Goal: Contribute content

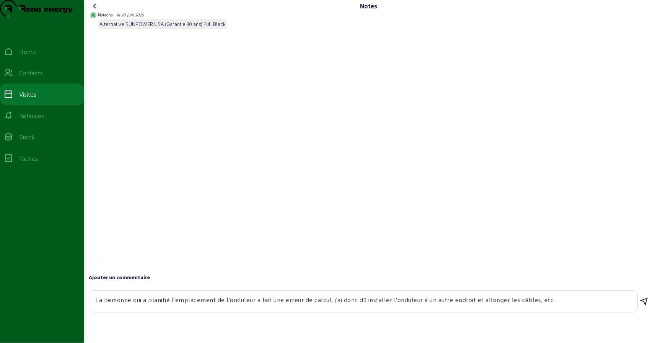
click at [374, 305] on textarea "La personne qui a planifié l'emplacement de l'onduleur a fait une erreur de cal…" at bounding box center [363, 300] width 536 height 9
drag, startPoint x: 352, startPoint y: 321, endPoint x: 406, endPoint y: 322, distance: 54.3
click at [406, 312] on div "La personne qui a planifié l'emplacement de l'onduleur a fait une erreur de cal…" at bounding box center [363, 301] width 536 height 21
drag, startPoint x: 429, startPoint y: 317, endPoint x: 465, endPoint y: 317, distance: 35.9
click at [461, 305] on textarea "La personne qui a planifié l'emplacement de l'onduleur a fait une erreur de cal…" at bounding box center [363, 300] width 536 height 9
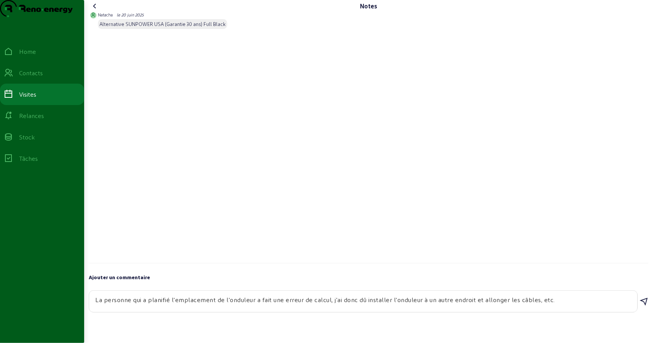
click at [497, 305] on textarea "La personne qui a planifié l'emplacement de l'onduleur a fait une erreur de cal…" at bounding box center [363, 300] width 536 height 9
drag, startPoint x: 504, startPoint y: 317, endPoint x: 517, endPoint y: 318, distance: 13.0
click at [511, 305] on textarea "La personne qui a planifié l'emplacement de l'onduleur a fait une erreur de cal…" at bounding box center [363, 300] width 536 height 9
drag, startPoint x: 532, startPoint y: 318, endPoint x: 556, endPoint y: 319, distance: 23.7
click at [532, 305] on textarea "La personne qui a planifié l'emplacement de l'onduleur a fait une erreur de cal…" at bounding box center [363, 300] width 536 height 9
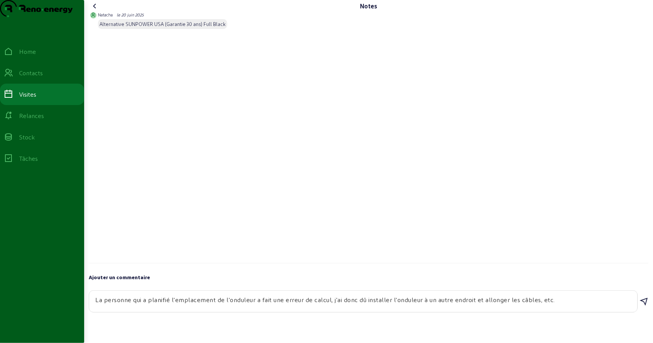
click at [559, 305] on textarea "La personne qui a planifié l'emplacement de l'onduleur a fait une erreur de cal…" at bounding box center [363, 300] width 536 height 9
drag, startPoint x: 136, startPoint y: 317, endPoint x: 184, endPoint y: 318, distance: 48.6
click at [182, 305] on textarea "La personne qui a planifié l'emplacement de l'onduleur a fait une erreur de cal…" at bounding box center [363, 300] width 536 height 9
click at [191, 305] on textarea "La personne qui a planifié l'emplacement de l'onduleur a fait une erreur de cal…" at bounding box center [363, 300] width 536 height 9
drag, startPoint x: 178, startPoint y: 314, endPoint x: 196, endPoint y: 313, distance: 17.6
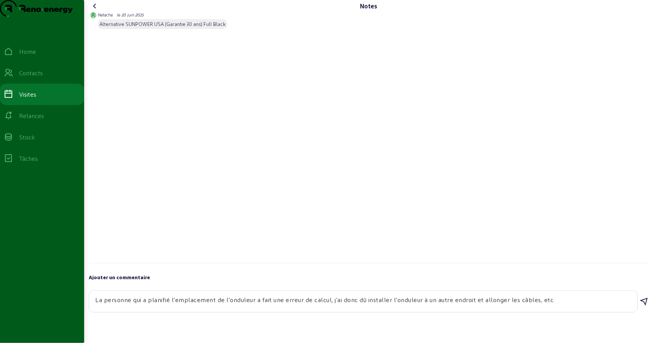
click at [195, 305] on textarea "La personne qui a planifié l'emplacement de l'onduleur a fait une erreur de cal…" at bounding box center [363, 300] width 536 height 9
click at [250, 305] on textarea "La personne qui a planifié l'emplacement de l'onduleur a fait une erreur de cal…" at bounding box center [363, 300] width 536 height 9
drag, startPoint x: 131, startPoint y: 317, endPoint x: 217, endPoint y: 322, distance: 86.1
click at [193, 312] on div "La personne qui a planifié l'emplacement de l'onduleur a fait une erreur de cal…" at bounding box center [363, 301] width 536 height 21
click at [231, 305] on textarea "La personne qui a planifié l'emplacement de l'onduleur a fait une erreur de cal…" at bounding box center [363, 300] width 536 height 9
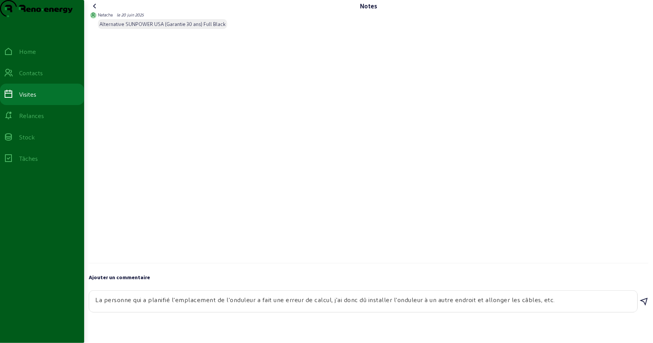
drag, startPoint x: 277, startPoint y: 318, endPoint x: 315, endPoint y: 320, distance: 37.9
click at [308, 305] on textarea "La personne qui a planifié l'emplacement de l'onduleur a fait une erreur de cal…" at bounding box center [363, 300] width 536 height 9
drag, startPoint x: 339, startPoint y: 319, endPoint x: 365, endPoint y: 318, distance: 26.0
click at [344, 305] on textarea "La personne qui a planifié l'emplacement de l'onduleur a fait une erreur de cal…" at bounding box center [363, 300] width 536 height 9
drag, startPoint x: 383, startPoint y: 317, endPoint x: 429, endPoint y: 319, distance: 46.3
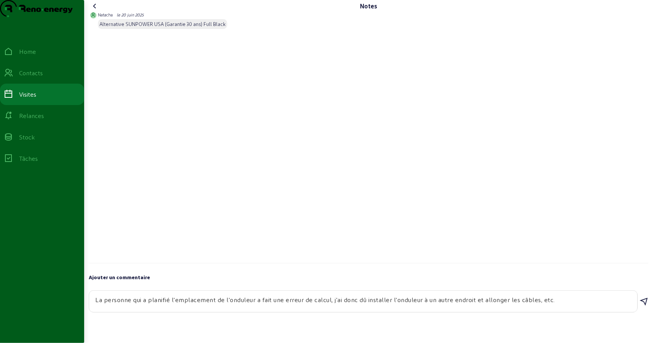
click at [416, 305] on textarea "La personne qui a planifié l'emplacement de l'onduleur a fait une erreur de cal…" at bounding box center [363, 300] width 536 height 9
drag, startPoint x: 440, startPoint y: 319, endPoint x: 469, endPoint y: 317, distance: 29.2
click at [446, 305] on textarea "La personne qui a planifié l'emplacement de l'onduleur a fait une erreur de cal…" at bounding box center [363, 300] width 536 height 9
drag, startPoint x: 480, startPoint y: 315, endPoint x: 530, endPoint y: 316, distance: 49.7
click at [489, 305] on textarea "La personne qui a planifié l'emplacement de l'onduleur a fait une erreur de cal…" at bounding box center [363, 300] width 536 height 9
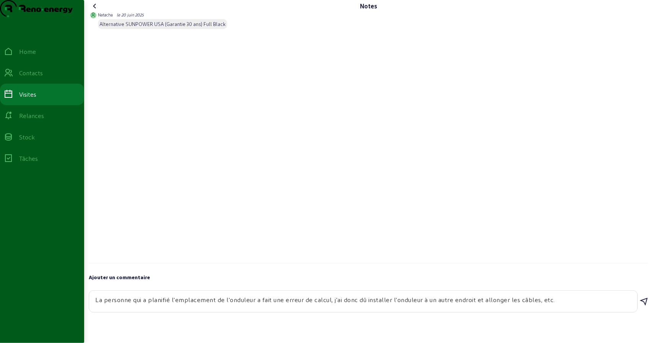
drag, startPoint x: 533, startPoint y: 316, endPoint x: 543, endPoint y: 317, distance: 10.4
click at [541, 305] on textarea "La personne qui a planifié l'emplacement de l'onduleur a fait une erreur de cal…" at bounding box center [363, 300] width 536 height 9
click at [568, 305] on textarea "La personne qui a planifié l'emplacement de l'onduleur a fait une erreur de cal…" at bounding box center [363, 300] width 536 height 9
click at [645, 312] on div "La personne qui a planifié l'emplacement de l'onduleur a fait une erreur de cal…" at bounding box center [368, 302] width 559 height 23
click at [642, 307] on icon at bounding box center [643, 301] width 9 height 9
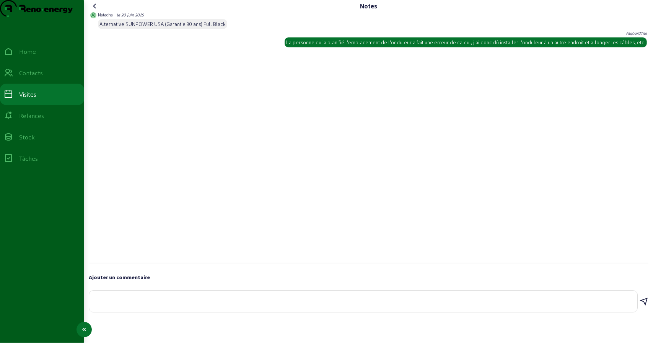
click at [34, 99] on div "Visites" at bounding box center [27, 94] width 17 height 9
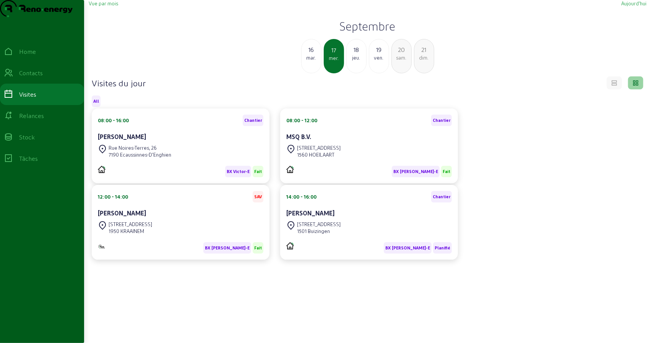
click at [149, 151] on div "Rue Noires-Terres, 26" at bounding box center [140, 148] width 63 height 7
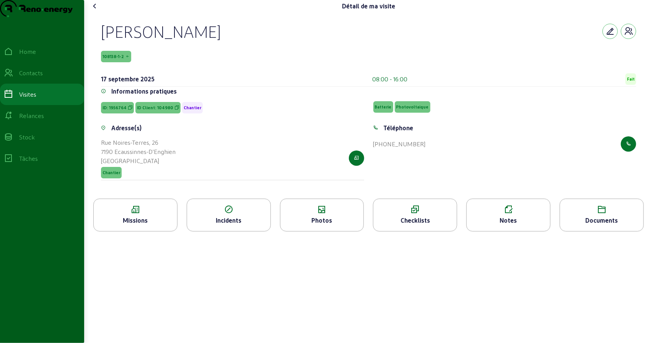
click at [417, 225] on div "Checklists" at bounding box center [414, 220] width 83 height 9
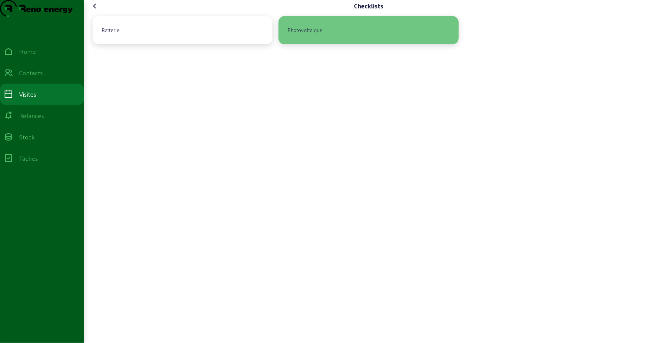
click at [342, 38] on div "Photovoltaique" at bounding box center [367, 30] width 167 height 16
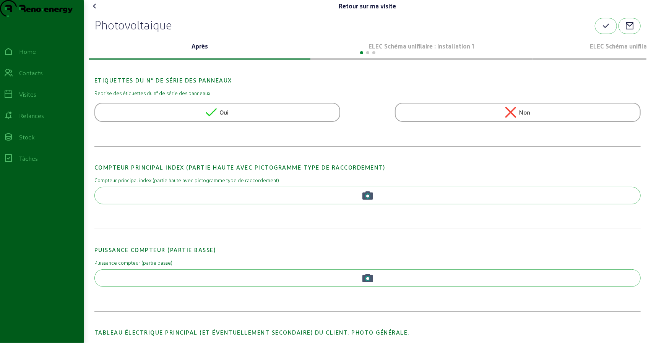
click at [398, 51] on p "ELEC Schéma unifilaire : Installation 1" at bounding box center [421, 46] width 216 height 9
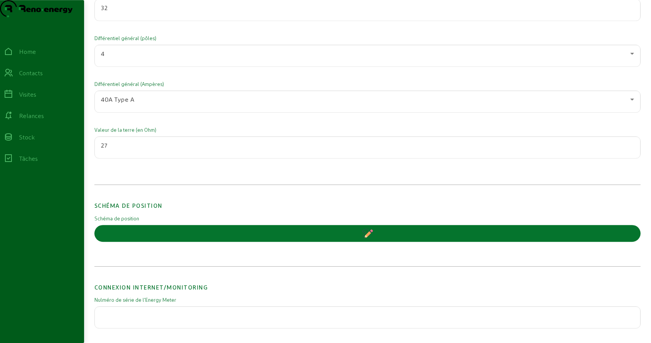
scroll to position [1414, 0]
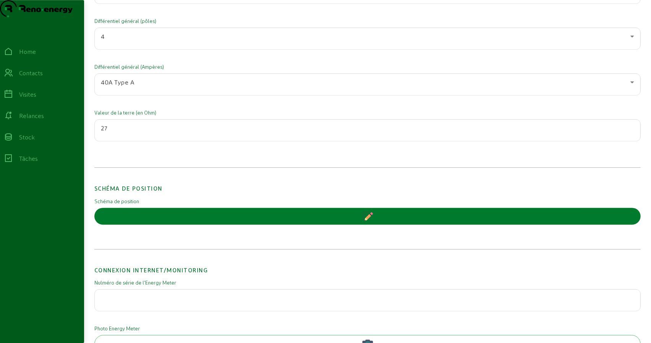
click at [267, 225] on button "button" at bounding box center [367, 216] width 546 height 17
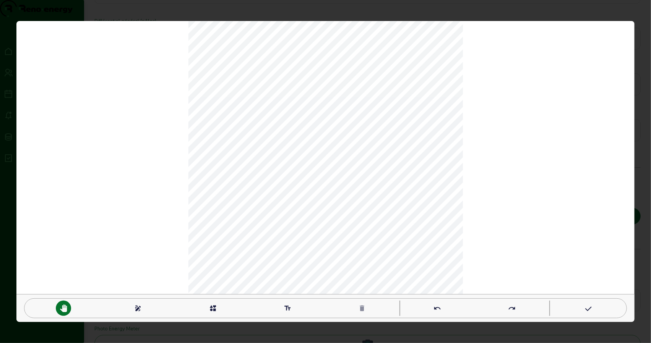
click at [213, 309] on mat-icon "interests" at bounding box center [213, 309] width 8 height 8
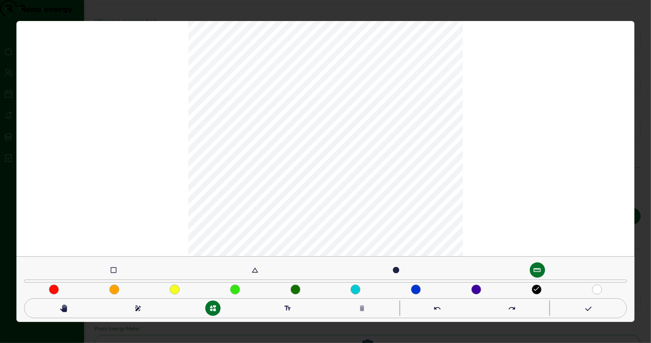
click at [211, 126] on div "check_box_outline_blank change_history circle straighten done pan_tool draw int…" at bounding box center [325, 171] width 619 height 301
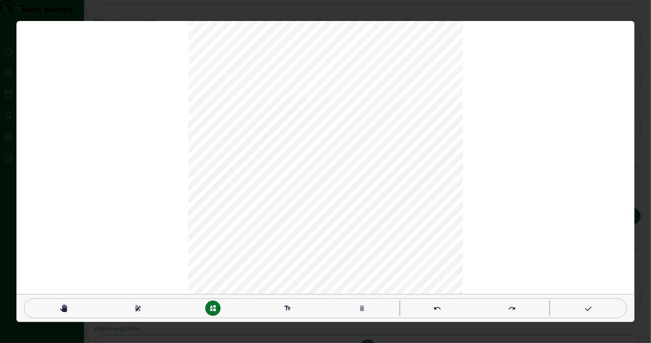
drag, startPoint x: 185, startPoint y: 104, endPoint x: 525, endPoint y: 156, distance: 343.9
click at [525, 156] on div "pan_tool draw interests text_fields delete undo redo" at bounding box center [325, 171] width 619 height 301
click at [101, 143] on div "pan_tool draw interests text_fields delete undo redo" at bounding box center [325, 171] width 619 height 301
click at [212, 309] on mat-icon "interests" at bounding box center [213, 309] width 8 height 8
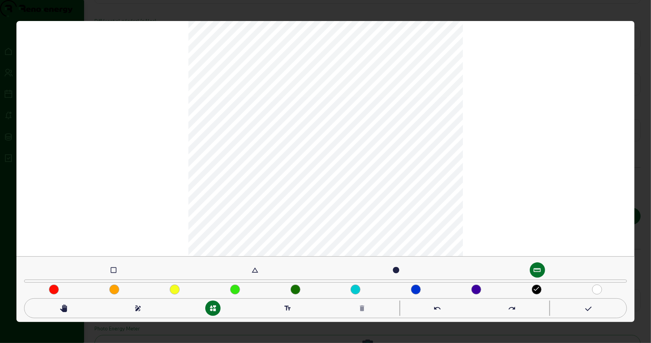
click at [114, 270] on mat-icon "check_box_outline_blank" at bounding box center [114, 270] width 8 height 8
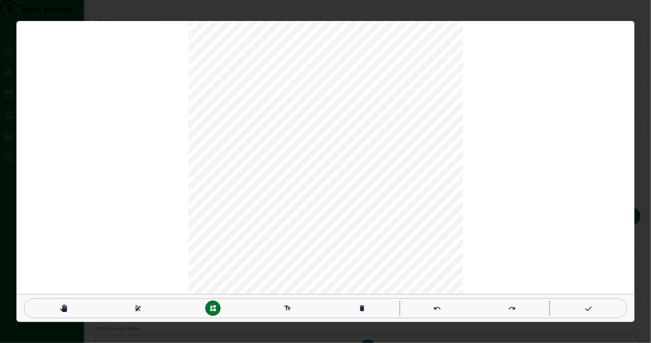
click at [436, 311] on mat-icon "undo" at bounding box center [438, 309] width 8 height 8
click at [437, 310] on mat-icon "undo" at bounding box center [438, 309] width 8 height 8
click at [63, 310] on mat-icon "pan_tool" at bounding box center [64, 309] width 8 height 8
click at [357, 307] on div "delete" at bounding box center [361, 308] width 15 height 15
click at [361, 307] on mat-icon "delete" at bounding box center [362, 309] width 8 height 8
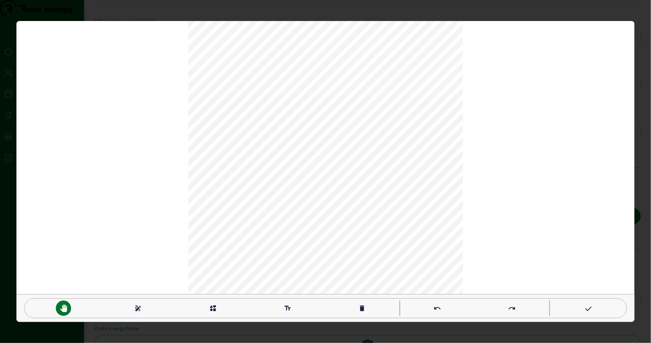
click at [206, 309] on div "interests" at bounding box center [212, 308] width 15 height 15
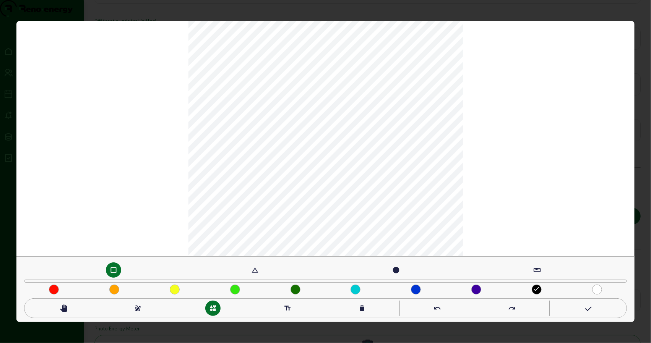
click at [114, 270] on mat-icon "check_box_outline_blank" at bounding box center [114, 270] width 8 height 8
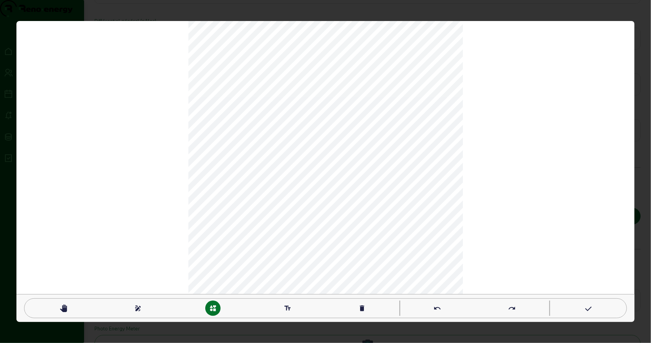
click at [360, 309] on mat-icon "delete" at bounding box center [362, 309] width 8 height 8
click at [287, 309] on mat-icon "text_fields" at bounding box center [288, 309] width 8 height 8
type textarea "T"
type textarea "[PERSON_NAME]"
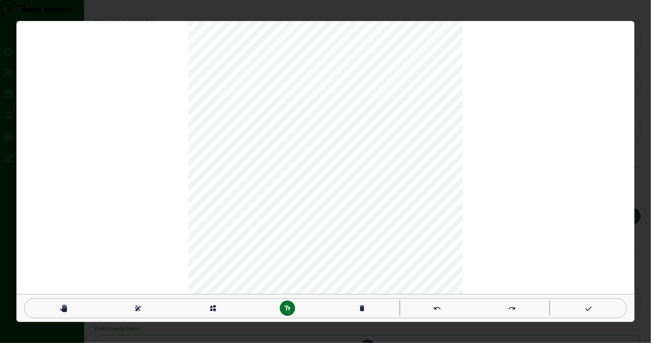
click at [65, 310] on mat-icon "pan_tool" at bounding box center [64, 309] width 8 height 8
click at [287, 307] on mat-icon "text_fields" at bounding box center [288, 309] width 8 height 8
type textarea "C"
type textarea "RDZ"
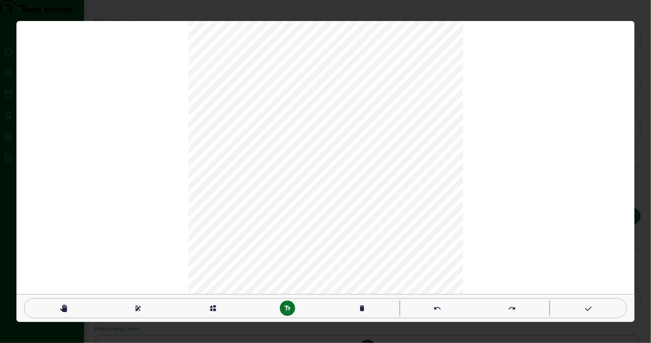
click at [66, 309] on mat-icon "pan_tool" at bounding box center [64, 309] width 8 height 8
click at [140, 308] on mat-icon "draw" at bounding box center [138, 309] width 8 height 8
click at [209, 310] on mat-icon "interests" at bounding box center [213, 309] width 8 height 8
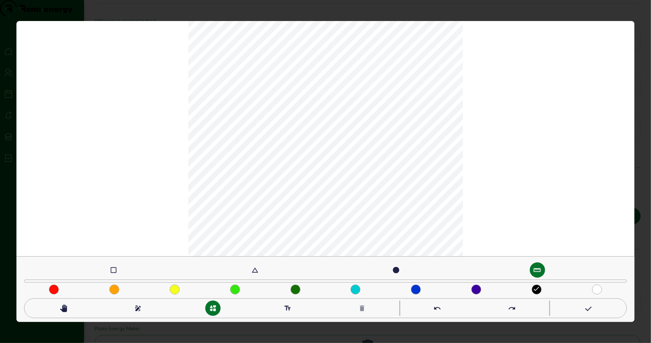
click at [114, 270] on mat-icon "check_box_outline_blank" at bounding box center [114, 270] width 8 height 8
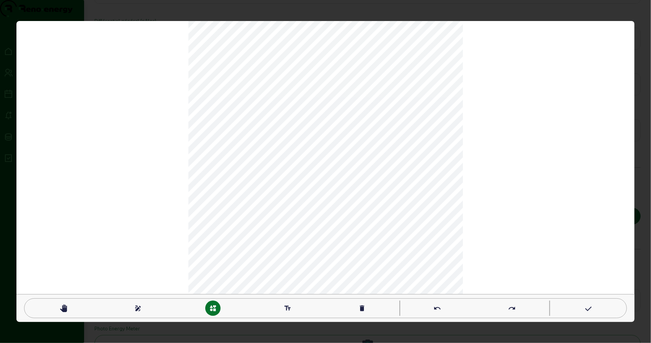
click at [61, 309] on mat-icon "pan_tool" at bounding box center [64, 309] width 8 height 8
click at [210, 310] on mat-icon "interests" at bounding box center [213, 309] width 8 height 8
click at [219, 311] on div "interests" at bounding box center [212, 308] width 15 height 15
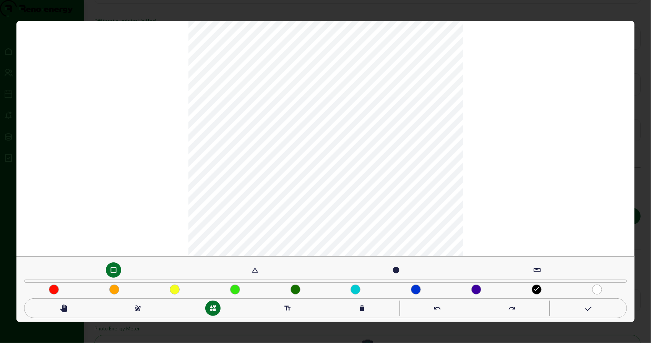
click at [112, 270] on mat-icon "check_box_outline_blank" at bounding box center [114, 270] width 8 height 8
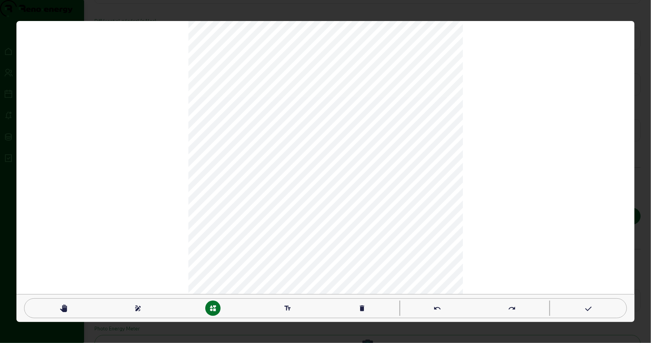
click at [63, 312] on mat-icon "pan_tool" at bounding box center [64, 309] width 8 height 8
click at [213, 308] on mat-icon "interests" at bounding box center [213, 309] width 8 height 8
click at [213, 311] on mat-icon "interests" at bounding box center [213, 309] width 8 height 8
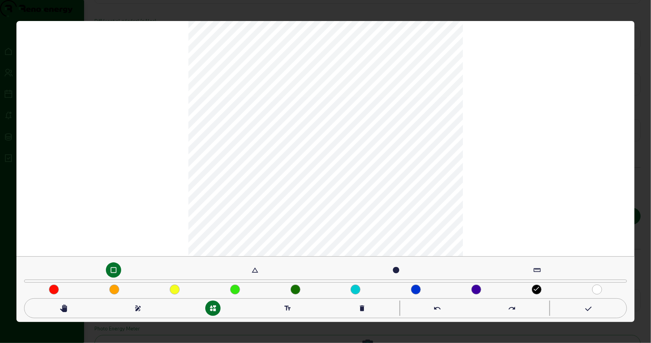
click at [108, 269] on div "check_box_outline_blank" at bounding box center [113, 270] width 15 height 15
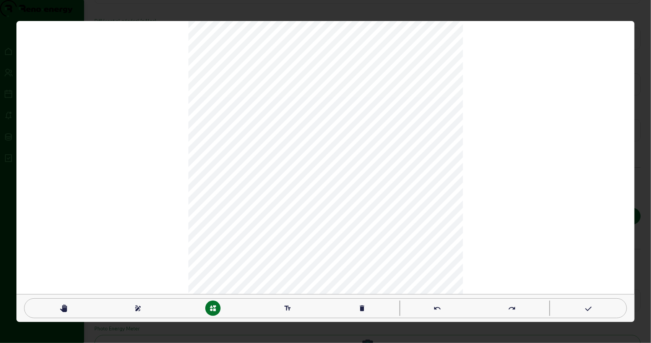
drag, startPoint x: 66, startPoint y: 307, endPoint x: 78, endPoint y: 306, distance: 11.9
click at [66, 307] on mat-icon "pan_tool" at bounding box center [64, 309] width 8 height 8
click at [287, 309] on mat-icon "text_fields" at bounding box center [288, 309] width 8 height 8
type textarea "PV"
click at [63, 308] on mat-icon "pan_tool" at bounding box center [64, 309] width 8 height 8
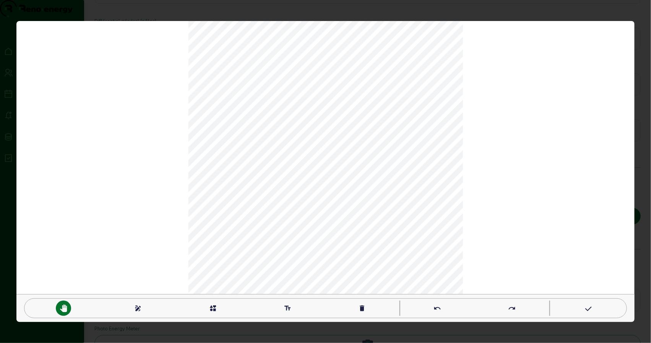
click at [287, 307] on mat-icon "text_fields" at bounding box center [288, 309] width 8 height 8
type textarea "BAT"
click at [69, 308] on div "pan_tool" at bounding box center [63, 308] width 15 height 15
click at [291, 309] on mat-icon "text_fields" at bounding box center [288, 309] width 8 height 8
type textarea "TGBT 1"
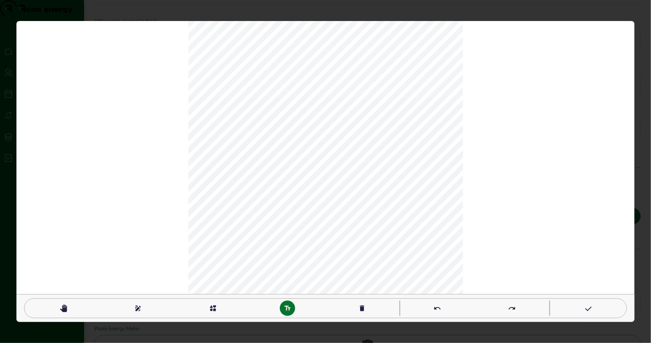
click at [67, 309] on div "pan_tool" at bounding box center [63, 308] width 15 height 15
type textarea "TGBT 2"
click at [64, 310] on mat-icon "pan_tool" at bounding box center [64, 309] width 8 height 8
click at [183, 268] on div "pan_tool draw interests text_fields delete undo redo" at bounding box center [325, 171] width 619 height 301
click at [290, 310] on mat-icon "text_fields" at bounding box center [288, 309] width 8 height 8
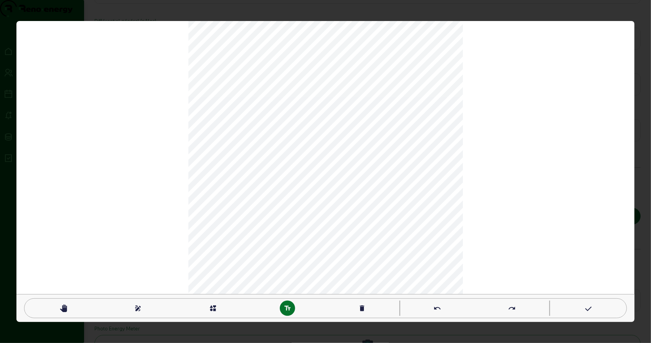
click at [62, 307] on mat-icon "pan_tool" at bounding box center [64, 309] width 8 height 8
type textarea "TGBT 1"
click at [61, 309] on mat-icon "pan_tool" at bounding box center [64, 309] width 8 height 8
click at [288, 309] on mat-icon "text_fields" at bounding box center [288, 309] width 8 height 8
click at [65, 309] on mat-icon "pan_tool" at bounding box center [64, 309] width 8 height 8
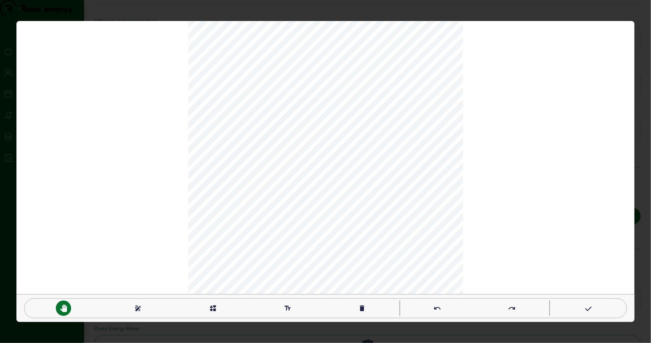
type textarea "ST"
click at [58, 309] on div "pan_tool" at bounding box center [63, 308] width 15 height 15
click at [289, 308] on mat-icon "text_fields" at bounding box center [288, 309] width 8 height 8
click at [58, 311] on div "pan_tool" at bounding box center [63, 308] width 15 height 15
type textarea "KWH"
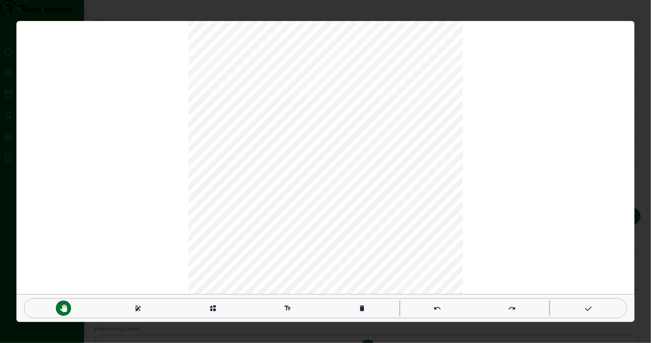
click at [187, 263] on div "pan_tool draw interests text_fields delete undo redo" at bounding box center [325, 171] width 619 height 301
click at [67, 309] on mat-icon "pan_tool" at bounding box center [64, 309] width 8 height 8
click at [286, 310] on mat-icon "text_fields" at bounding box center [288, 309] width 8 height 8
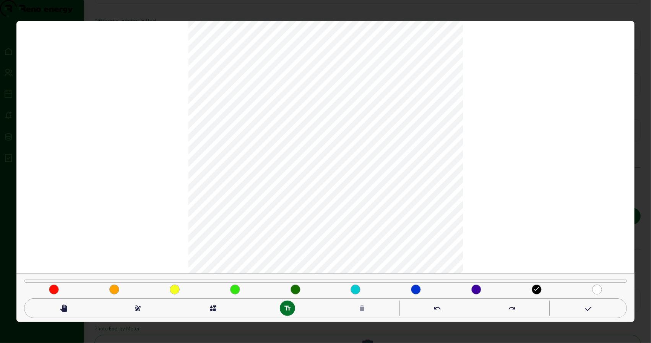
click at [141, 305] on div "draw" at bounding box center [137, 308] width 15 height 15
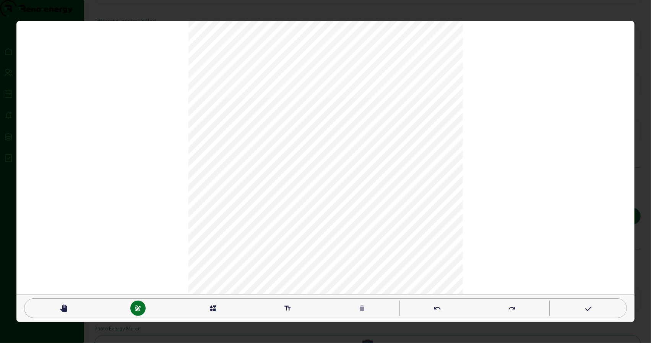
click at [442, 311] on div "undo" at bounding box center [437, 308] width 15 height 15
click at [586, 309] on icon at bounding box center [588, 309] width 8 height 9
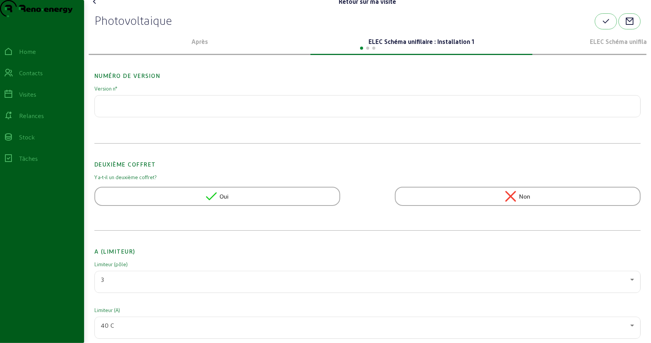
scroll to position [0, 0]
